Goal: Answer question/provide support

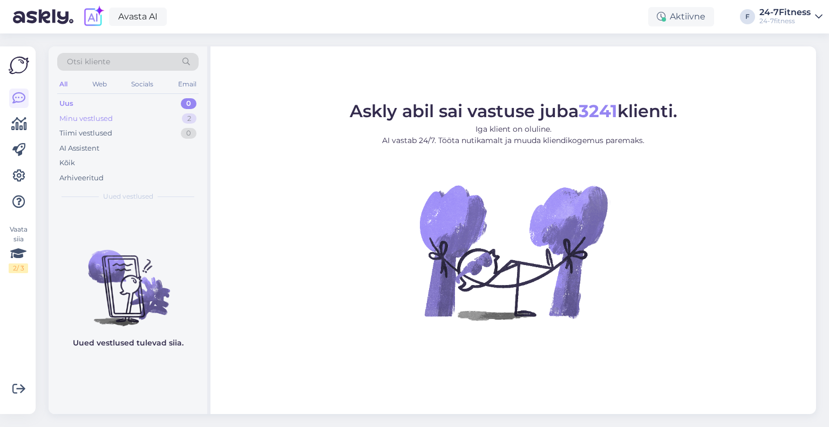
click at [128, 121] on div "Minu vestlused 2" at bounding box center [127, 118] width 141 height 15
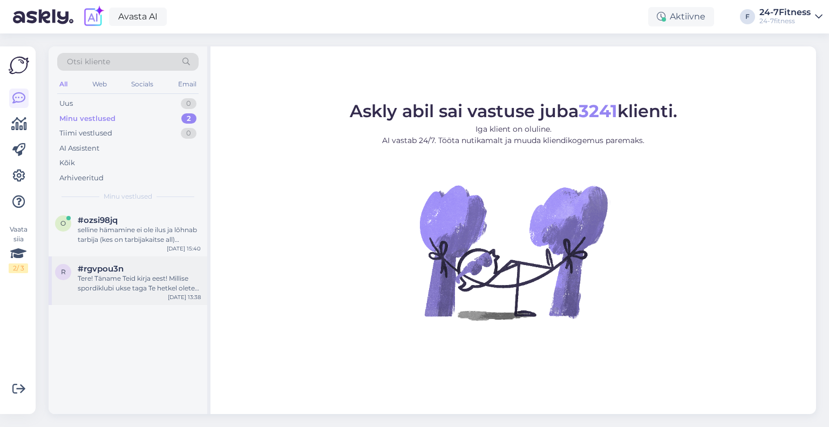
click at [145, 288] on div "Tere! Täname Teid kirja eest! Millise spordiklubi ukse taga Te hetkel olete? Ka…" at bounding box center [139, 283] width 123 height 19
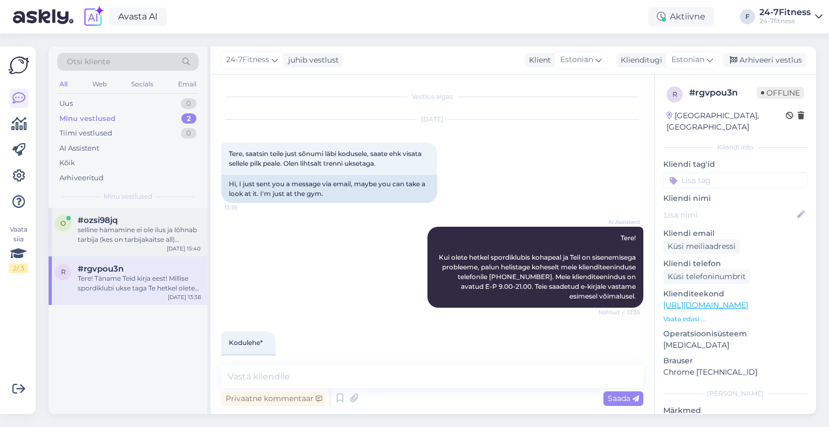
click at [151, 236] on div "selline hämamine ei ole ilus ja lõhnab tarbija (kes on tarbijakaitse all) petmi…" at bounding box center [139, 234] width 123 height 19
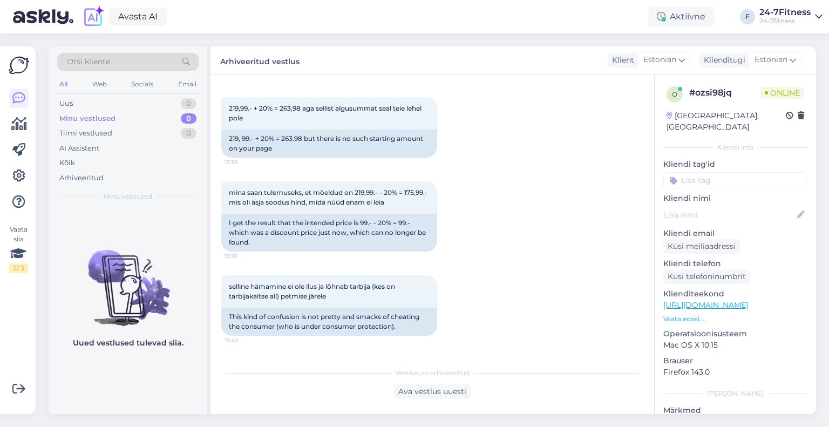
scroll to position [1056, 0]
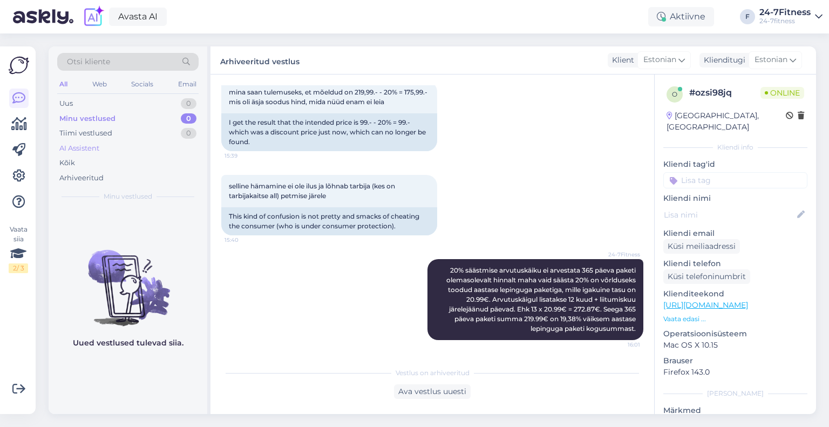
click at [92, 151] on div "AI Assistent" at bounding box center [79, 148] width 40 height 11
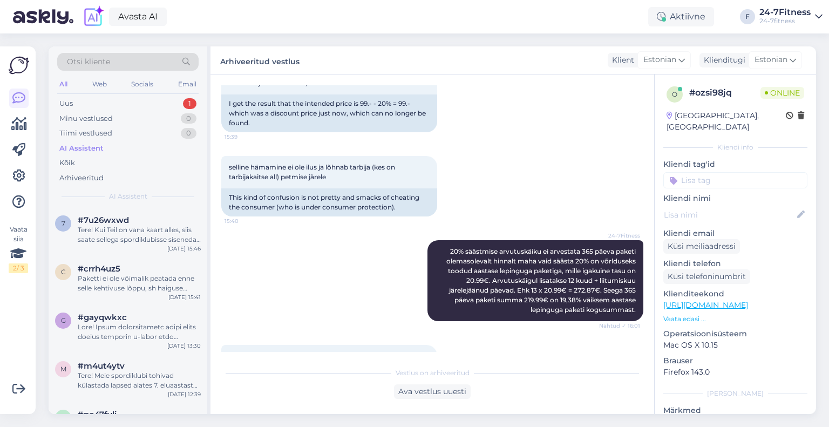
scroll to position [1283, 0]
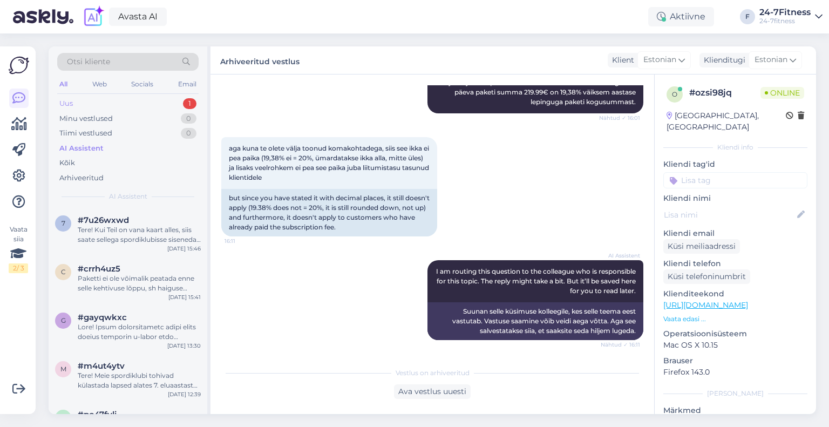
click at [147, 100] on div "Uus 1" at bounding box center [127, 103] width 141 height 15
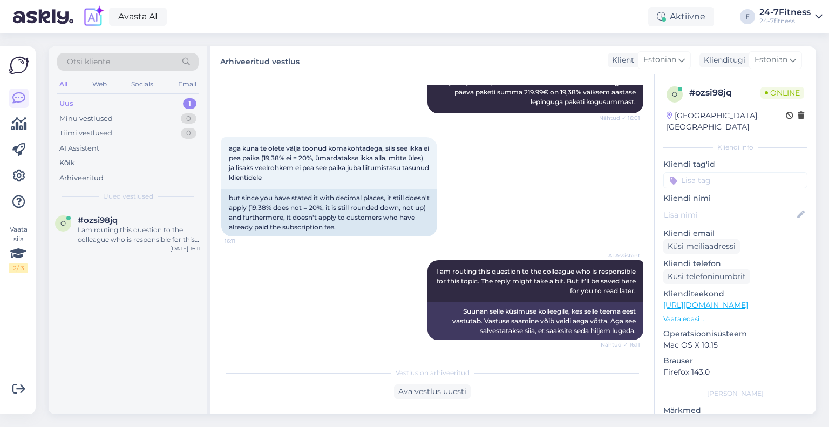
click at [141, 222] on div "#ozsi98jq" at bounding box center [139, 220] width 123 height 10
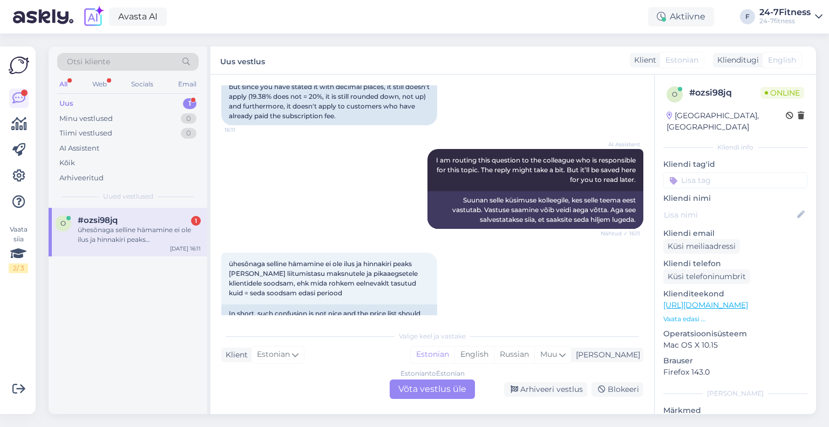
scroll to position [1453, 0]
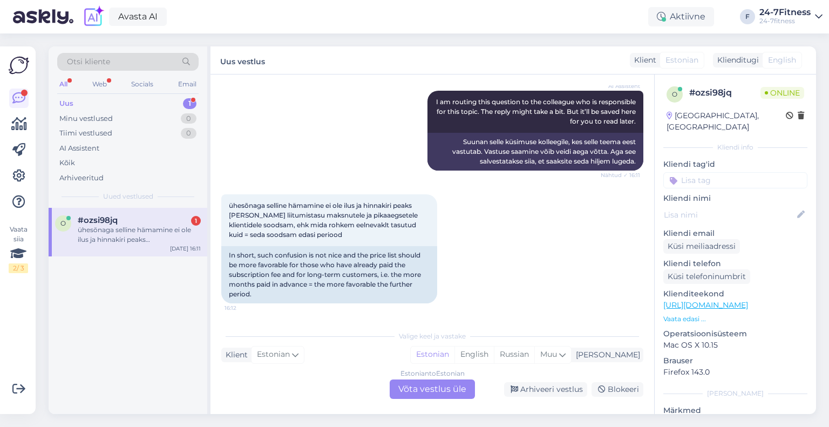
click at [439, 391] on div "Estonian to Estonian Võta vestlus üle" at bounding box center [432, 388] width 85 height 19
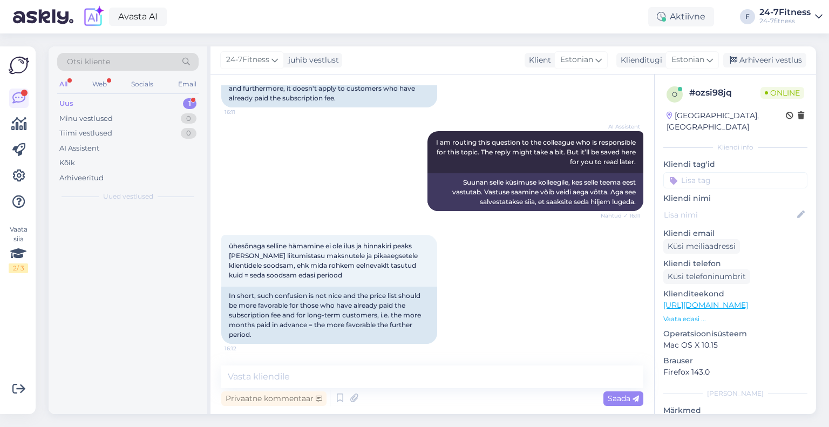
scroll to position [1412, 0]
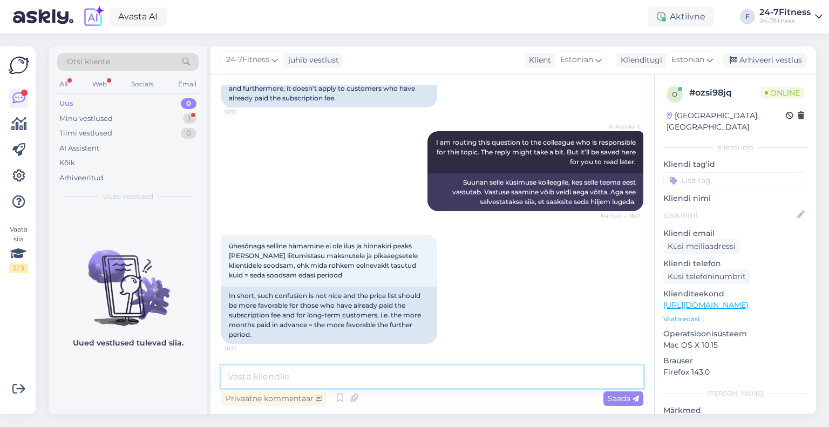
click at [401, 382] on textarea at bounding box center [432, 376] width 422 height 23
click at [371, 377] on textarea "Edastame [PERSON_NAME] tagasiside spordilkubi juhtkonnale." at bounding box center [432, 376] width 422 height 23
type textarea "Edastame [PERSON_NAME] tagasiside spordiklubi juhtkonnale."
click at [624, 402] on span "Saada" at bounding box center [623, 399] width 31 height 10
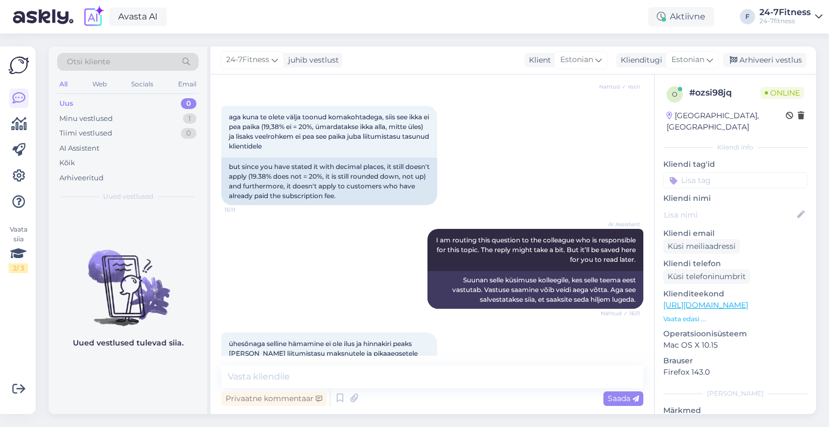
scroll to position [1459, 0]
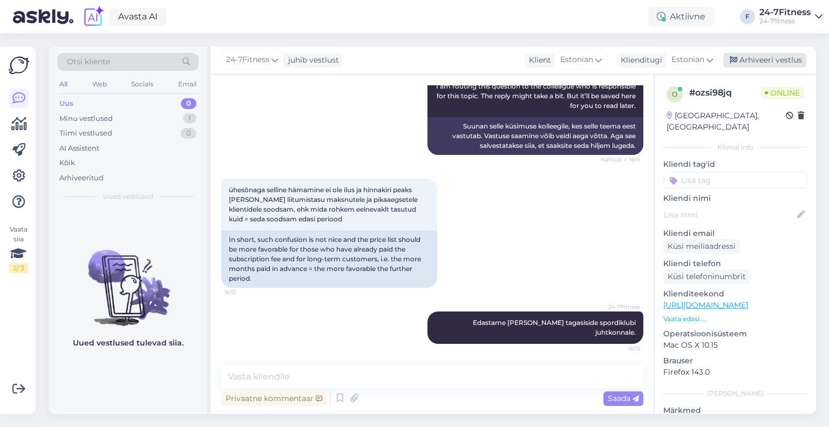
click at [784, 59] on div "Arhiveeri vestlus" at bounding box center [764, 60] width 83 height 15
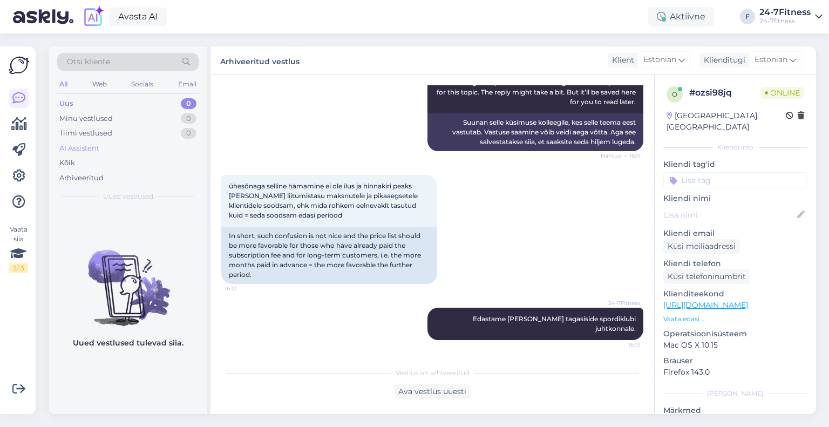
click at [73, 145] on div "AI Assistent" at bounding box center [79, 148] width 40 height 11
